Goal: Information Seeking & Learning: Understand process/instructions

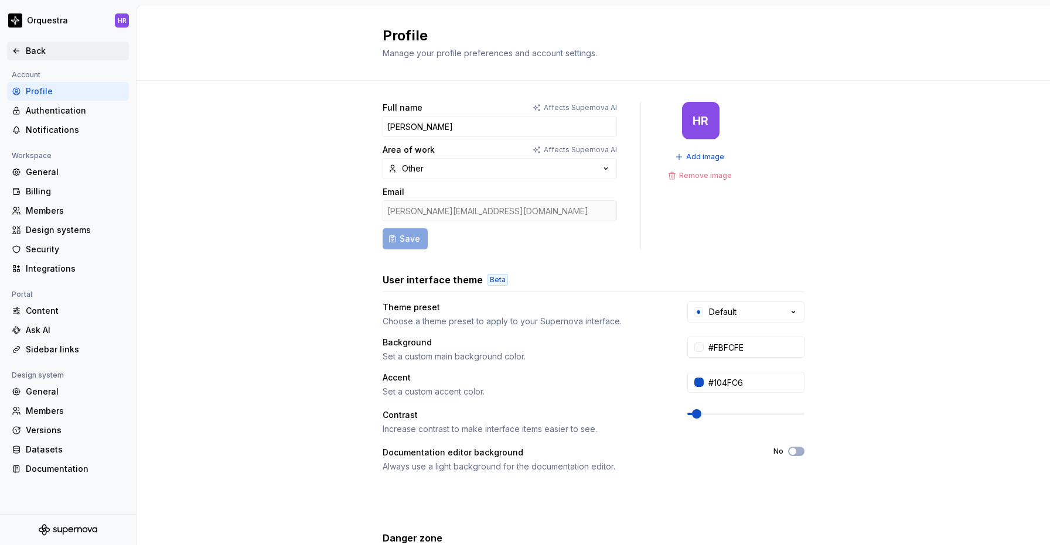
click at [32, 55] on div "Back" at bounding box center [75, 51] width 98 height 12
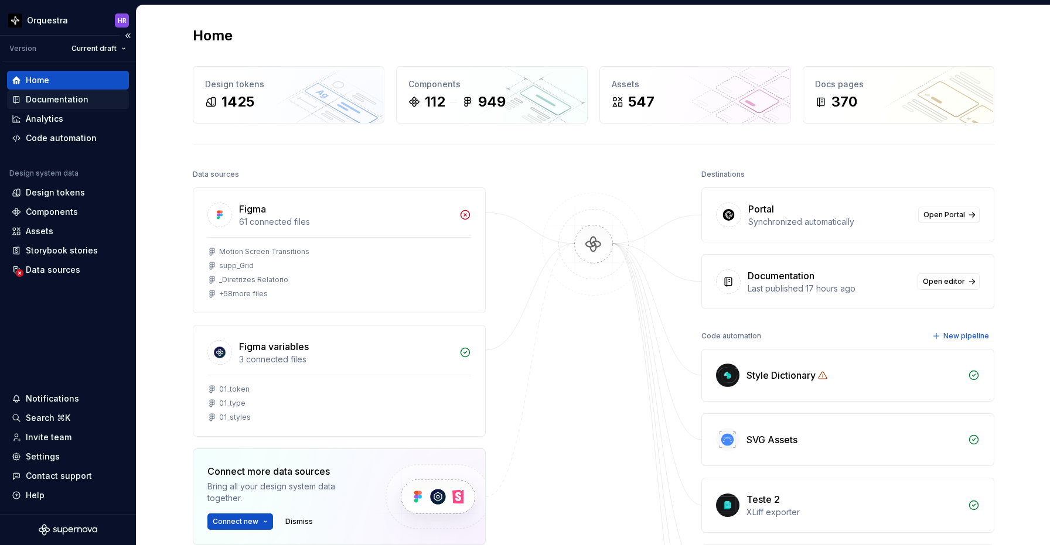
click at [70, 95] on div "Documentation" at bounding box center [57, 100] width 63 height 12
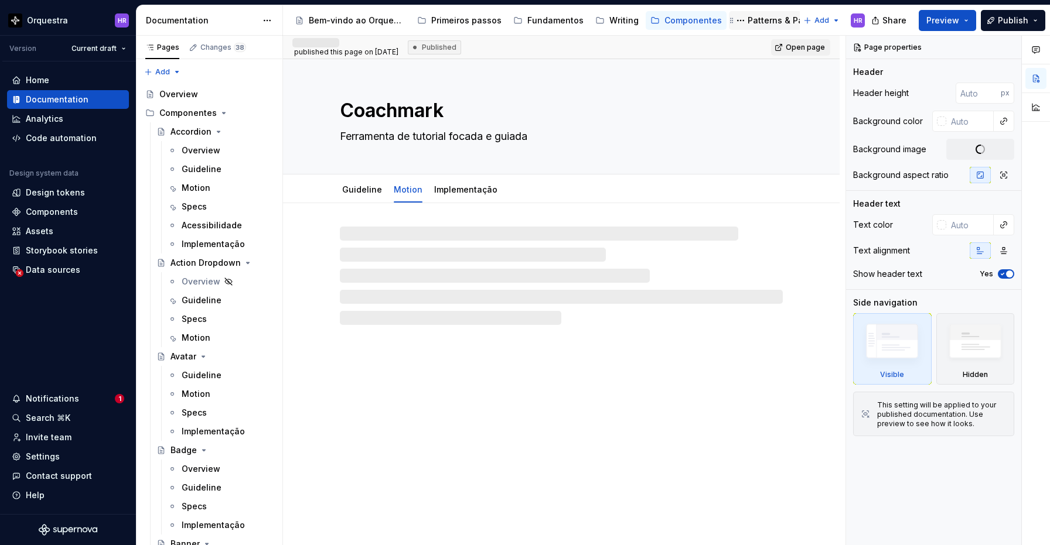
click at [762, 26] on div "Patterns & Pages" at bounding box center [775, 20] width 85 height 14
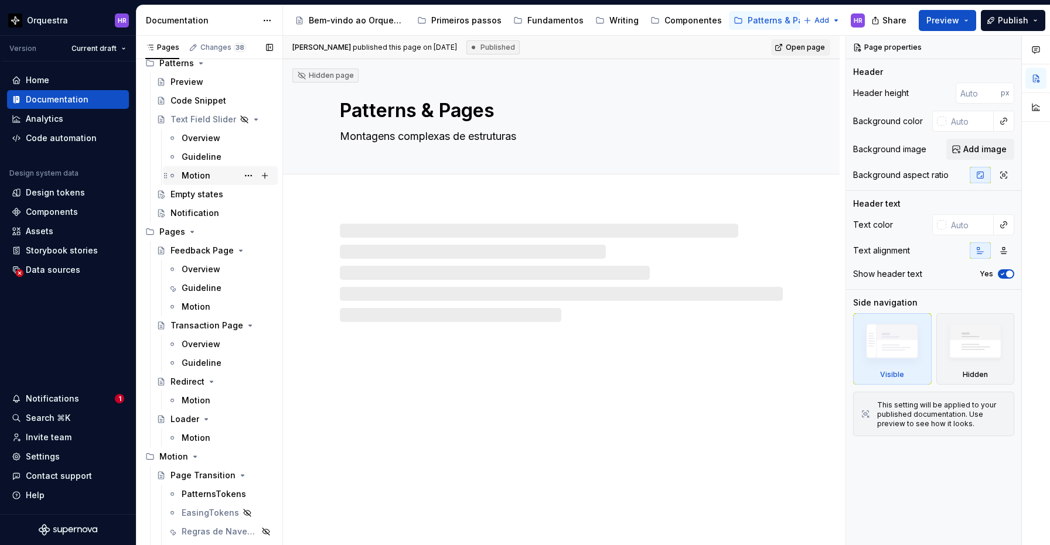
scroll to position [62, 0]
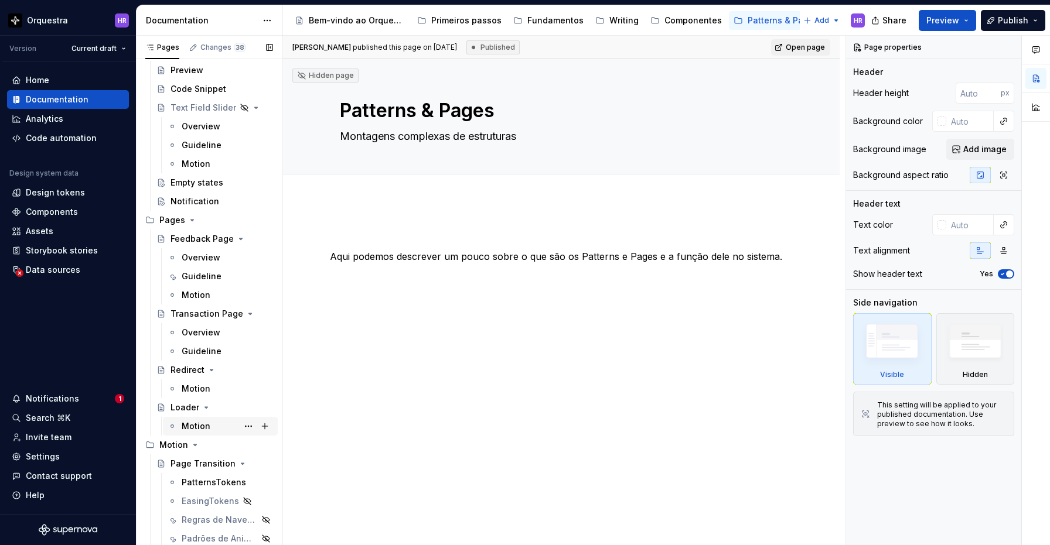
click at [203, 424] on div "Motion" at bounding box center [196, 427] width 29 height 12
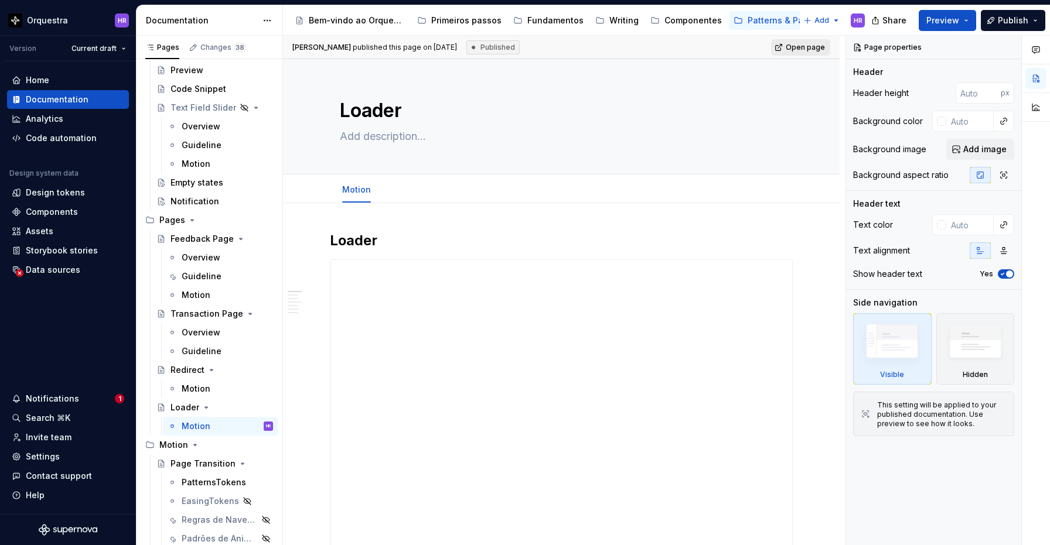
click at [818, 45] on span "Open page" at bounding box center [805, 47] width 39 height 9
type textarea "*"
